Goal: Transaction & Acquisition: Purchase product/service

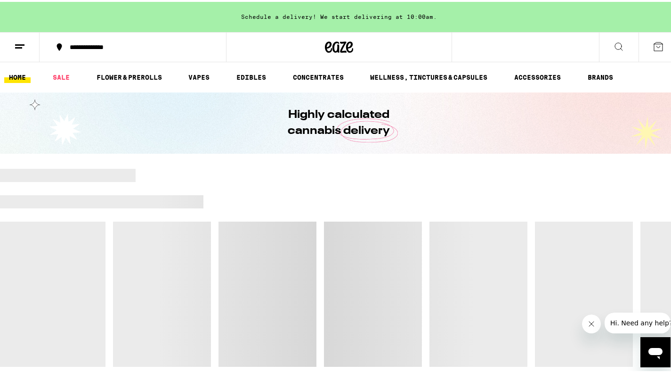
click at [332, 9] on div "Schedule a delivery! We start delivering at 10:00am." at bounding box center [339, 15] width 678 height 30
click at [352, 173] on div at bounding box center [407, 173] width 543 height 13
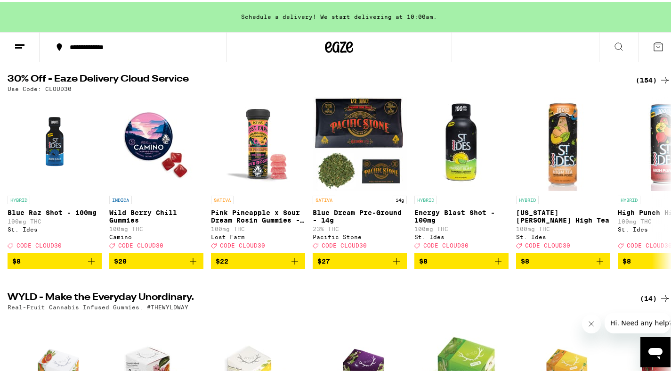
click at [648, 76] on div "(154)" at bounding box center [653, 78] width 35 height 11
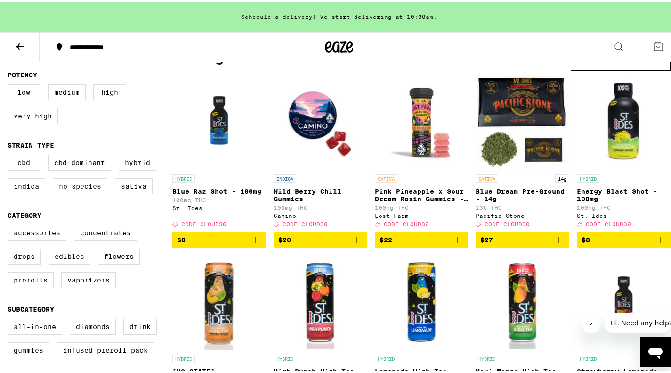
scroll to position [94, 0]
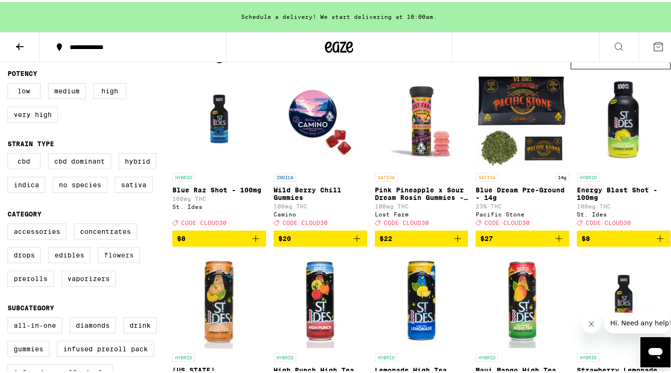
click at [129, 261] on label "Flowers" at bounding box center [119, 253] width 42 height 16
click at [10, 223] on input "Flowers" at bounding box center [9, 223] width 0 height 0
checkbox input "true"
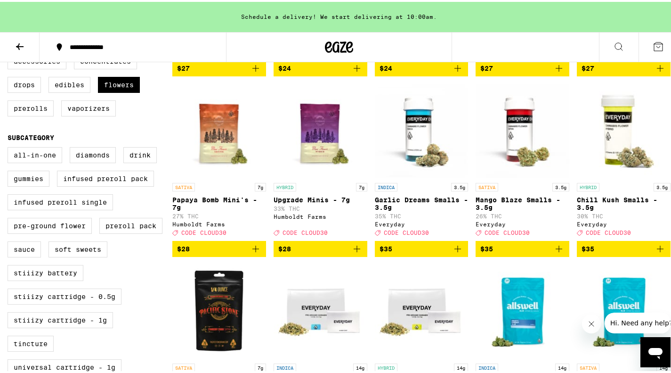
scroll to position [283, 0]
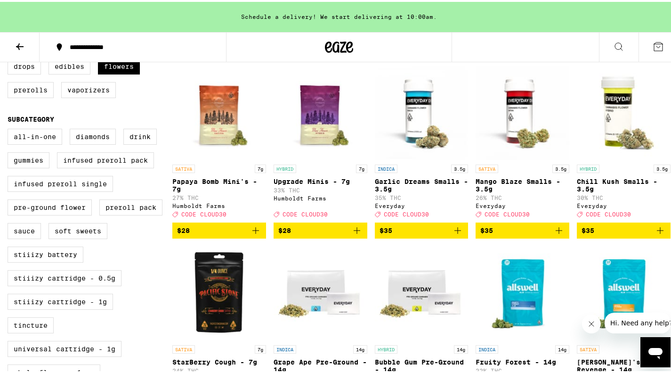
click at [357, 234] on icon "Add to bag" at bounding box center [356, 228] width 11 height 11
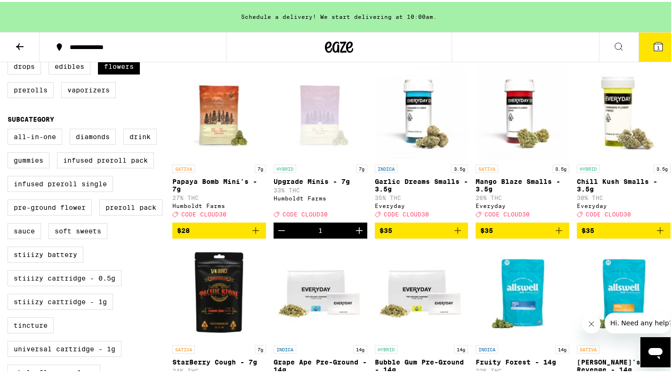
click at [357, 234] on icon "Increment" at bounding box center [359, 228] width 11 height 11
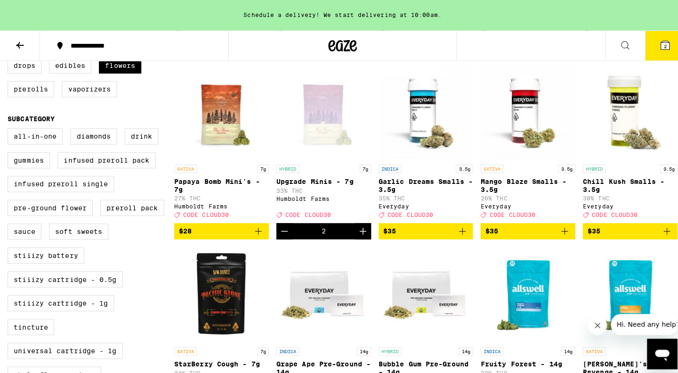
scroll to position [0, 0]
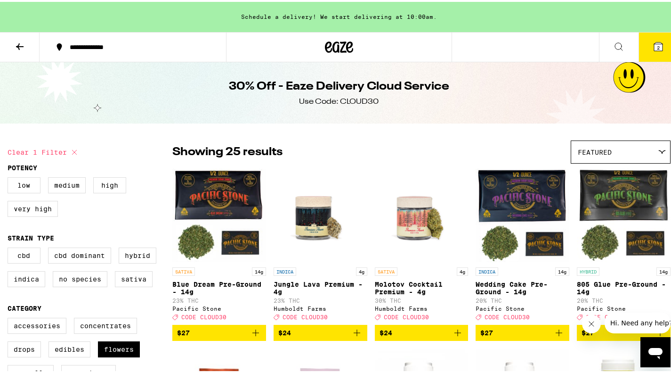
click at [659, 45] on button "2" at bounding box center [659, 45] width 40 height 29
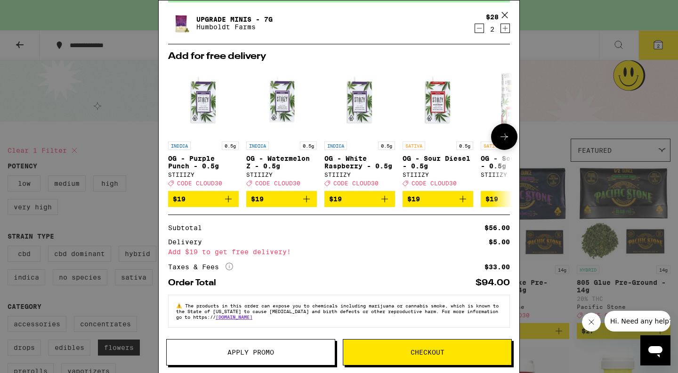
scroll to position [60, 0]
drag, startPoint x: 497, startPoint y: 222, endPoint x: 459, endPoint y: 233, distance: 38.6
click at [459, 233] on div "Subtotal $56.00 Delivery $5.00 Add $19 to get free delivery! Taxes & Fees More …" at bounding box center [339, 247] width 342 height 47
click at [451, 240] on div "Delivery $5.00" at bounding box center [339, 241] width 342 height 7
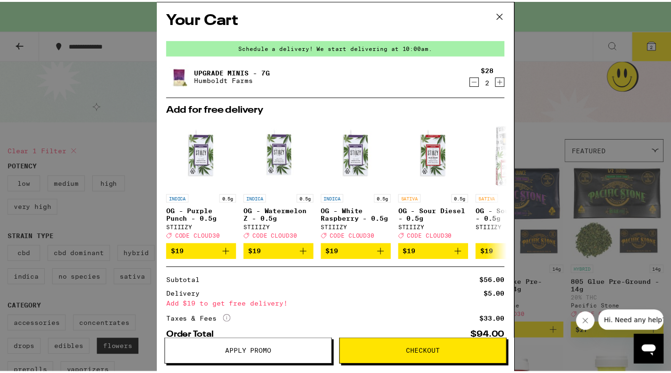
scroll to position [0, 0]
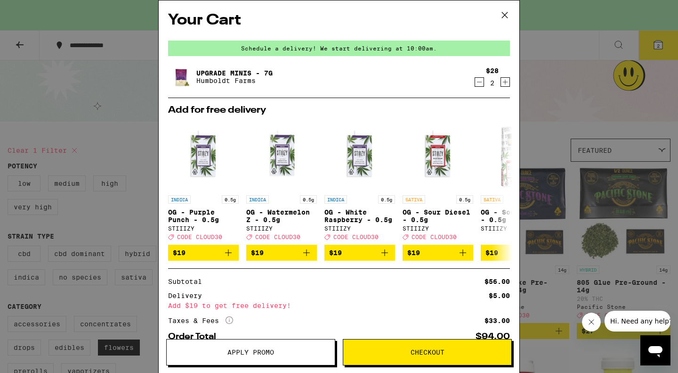
click at [503, 16] on icon at bounding box center [505, 15] width 14 height 14
